Goal: Task Accomplishment & Management: Complete application form

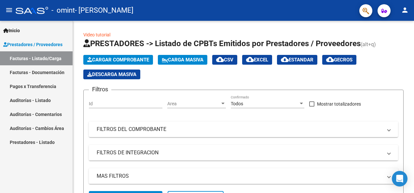
click at [41, 72] on link "Facturas - Documentación" at bounding box center [36, 72] width 73 height 14
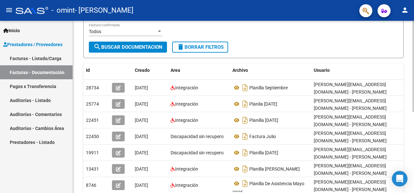
click at [414, 111] on html "menu - omint - [PERSON_NAME] person Inicio Instructivos Contacto OS Prestadores…" at bounding box center [207, 96] width 414 height 193
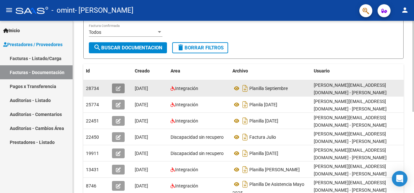
click at [118, 86] on span "button" at bounding box center [118, 89] width 5 height 6
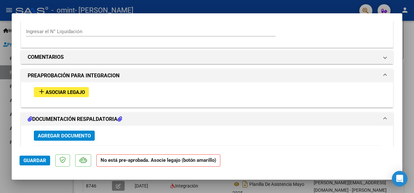
scroll to position [509, 0]
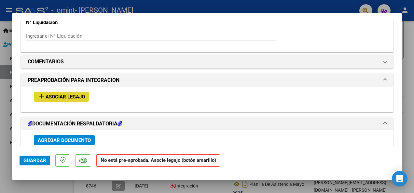
click at [52, 95] on span "Asociar Legajo" at bounding box center [65, 97] width 39 height 6
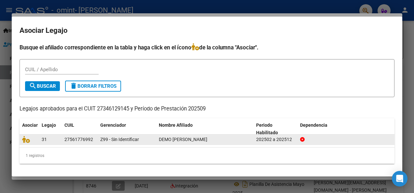
click at [55, 139] on div "31" at bounding box center [51, 139] width 18 height 7
click at [25, 139] on icon at bounding box center [26, 139] width 8 height 7
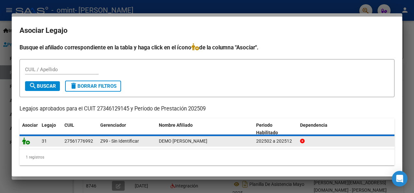
scroll to position [526, 0]
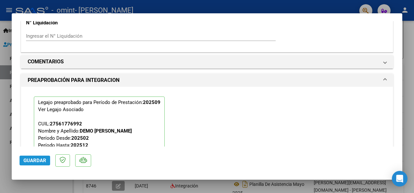
click at [34, 163] on span "Guardar" at bounding box center [34, 161] width 23 height 6
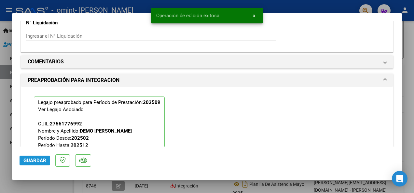
click at [34, 163] on span "Guardar" at bounding box center [34, 161] width 23 height 6
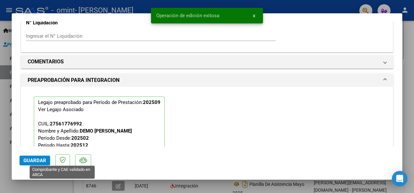
click at [60, 161] on icon at bounding box center [63, 160] width 6 height 7
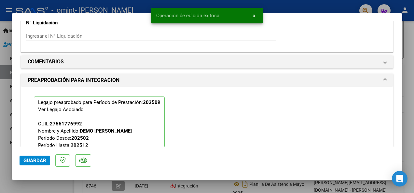
click at [414, 41] on html "menu - omint - [PERSON_NAME] person Inicio Instructivos Contacto OS Prestadores…" at bounding box center [207, 96] width 414 height 193
click at [410, 41] on div at bounding box center [207, 96] width 414 height 193
type input "$ 0,00"
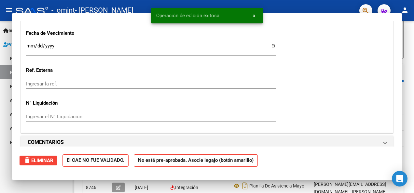
scroll to position [0, 0]
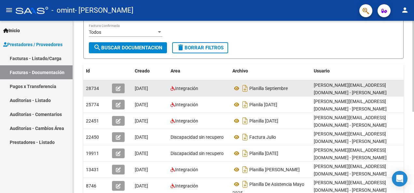
click at [100, 86] on div "28734" at bounding box center [96, 88] width 21 height 7
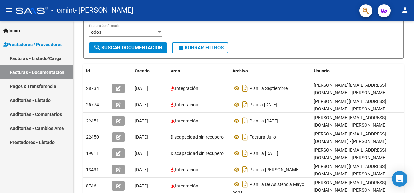
click at [55, 59] on link "Facturas - Listado/Carga" at bounding box center [36, 58] width 73 height 14
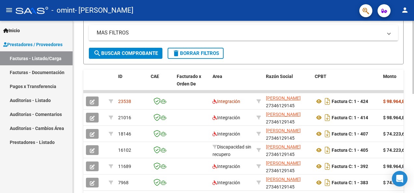
scroll to position [145, 0]
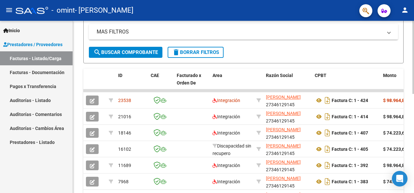
click at [414, 92] on html "menu - omint - [PERSON_NAME] person Inicio Instructivos Contacto OS Prestadores…" at bounding box center [207, 96] width 414 height 193
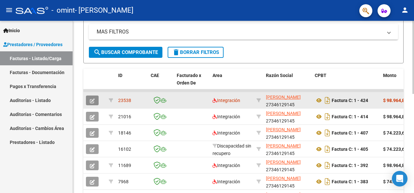
click at [96, 99] on button "button" at bounding box center [92, 101] width 13 height 10
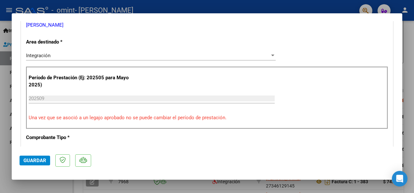
scroll to position [134, 0]
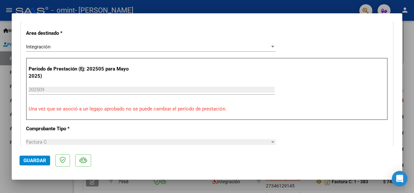
click at [65, 89] on input "202509" at bounding box center [152, 90] width 246 height 6
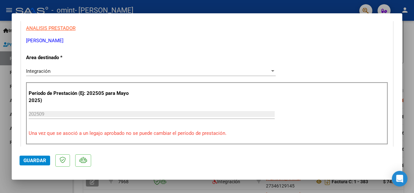
scroll to position [0, 0]
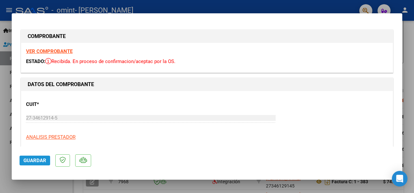
click at [33, 160] on span "Guardar" at bounding box center [34, 161] width 23 height 6
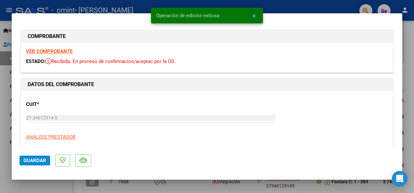
click at [255, 18] on button "x" at bounding box center [254, 16] width 13 height 12
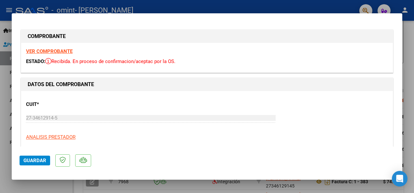
click at [411, 48] on div at bounding box center [207, 96] width 414 height 193
type input "$ 0,00"
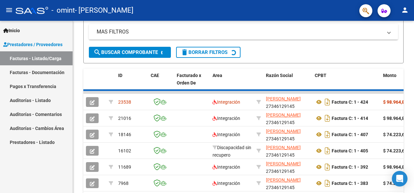
scroll to position [145, 0]
